Goal: Navigation & Orientation: Find specific page/section

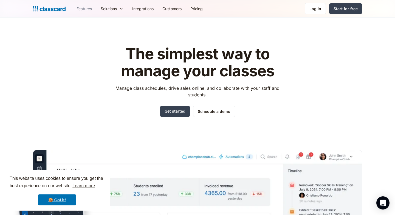
click at [85, 9] on link "Features" at bounding box center [84, 8] width 24 height 12
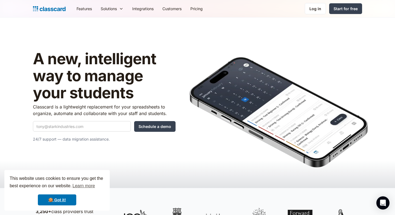
click at [37, 56] on h1 "A new, intelligent way to manage your students" at bounding box center [104, 75] width 143 height 51
click at [171, 10] on link "Customers" at bounding box center [172, 8] width 28 height 12
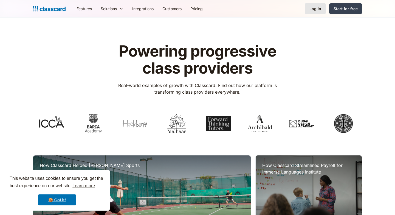
click at [315, 7] on div "Log in" at bounding box center [315, 9] width 12 height 6
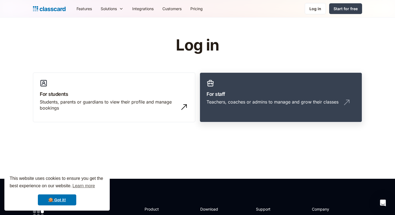
click at [281, 80] on link "For staff Teachers, coaches or admins to manage and grow their classes" at bounding box center [281, 97] width 162 height 50
